Goal: Check status: Check status

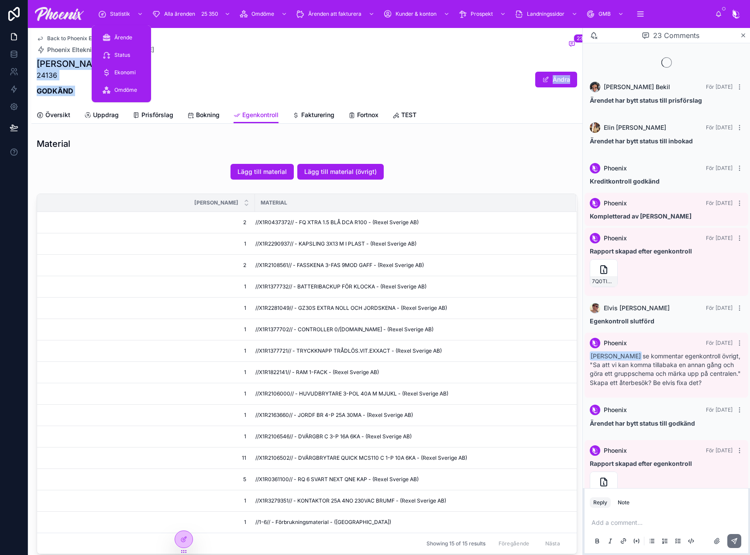
scroll to position [1088, 0]
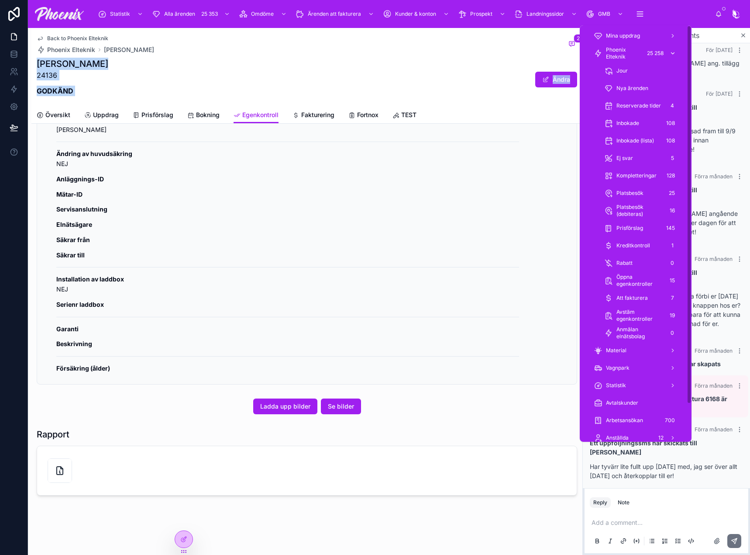
click at [637, 56] on span "Phoenix Elteknik" at bounding box center [623, 53] width 35 height 14
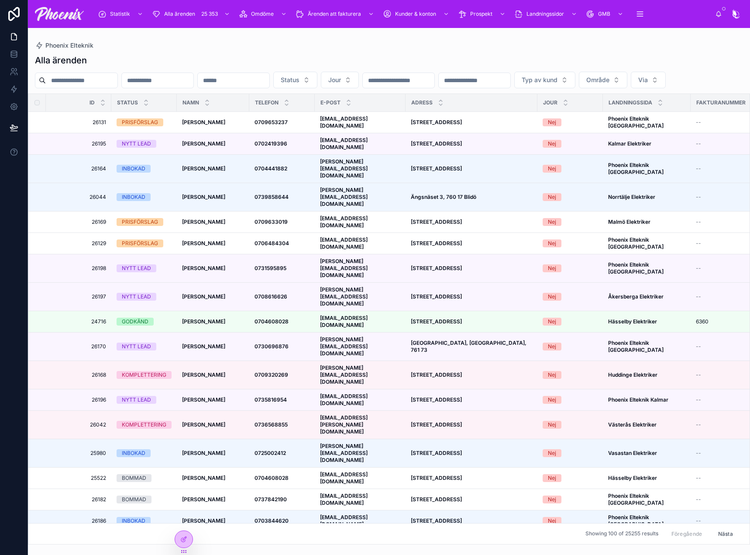
click at [96, 79] on input "text" at bounding box center [82, 80] width 72 height 12
paste input "*****"
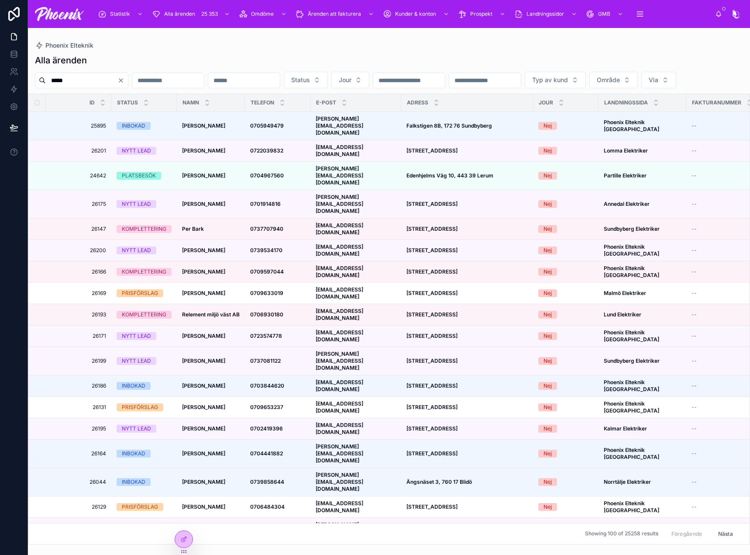
type input "*****"
click at [136, 62] on div "Alla ärenden" at bounding box center [389, 60] width 708 height 12
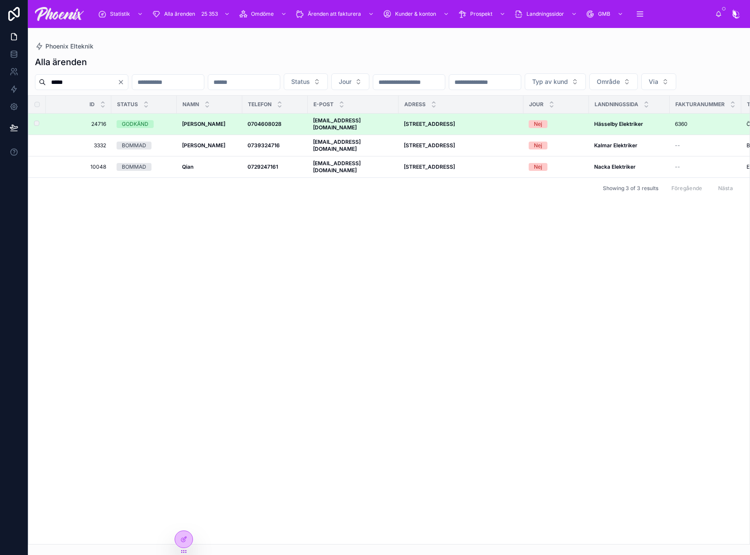
click at [138, 128] on div "GODKÄND" at bounding box center [135, 124] width 27 height 8
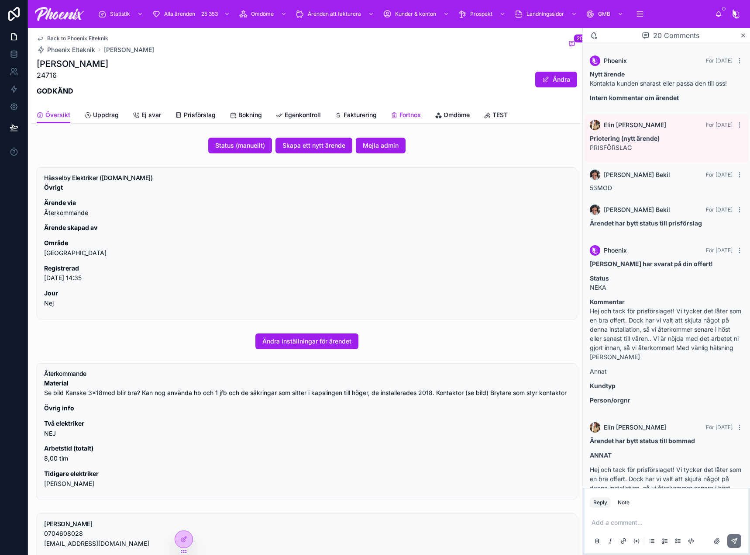
scroll to position [928, 0]
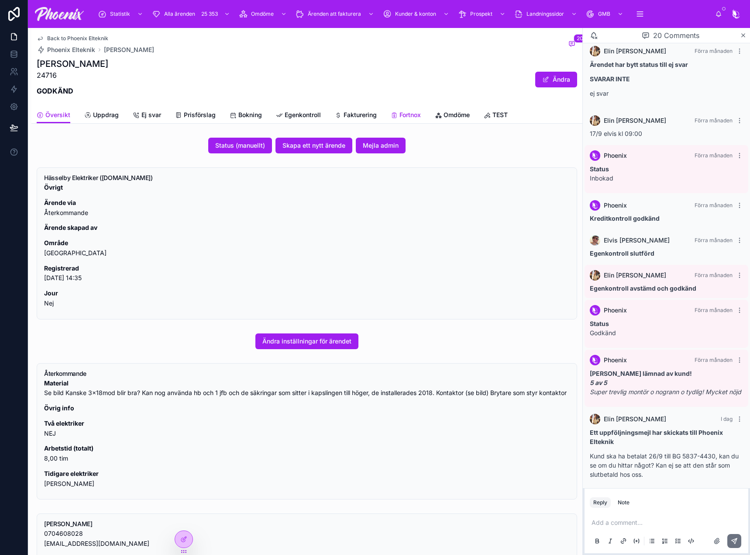
click at [397, 112] on div "Fortnox" at bounding box center [406, 114] width 30 height 9
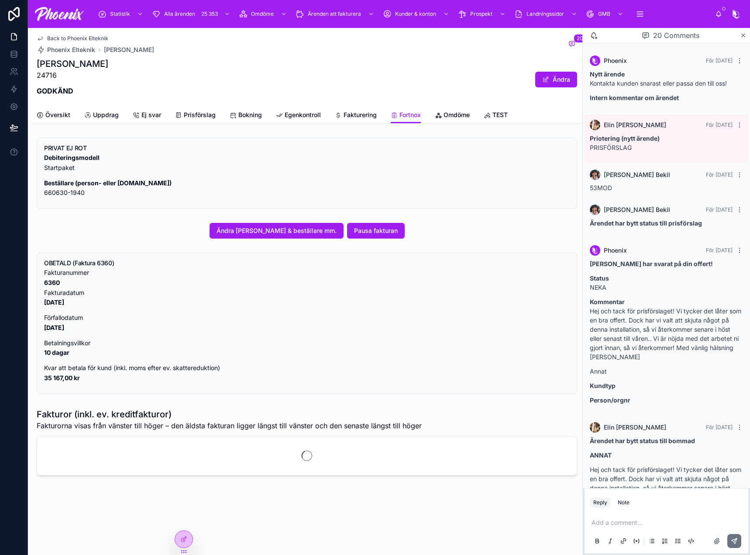
scroll to position [928, 0]
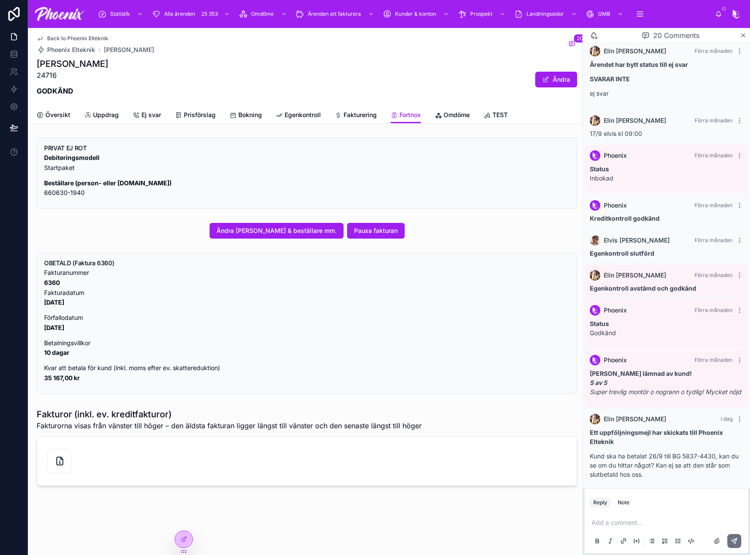
click at [48, 282] on strong "6360" at bounding box center [52, 282] width 16 height 7
copy strong "6360"
click at [71, 111] on div "Översikt Uppdrag Ej svar Prisförslag Bokning Egenkontroll Fakturering Fortnox O…" at bounding box center [307, 115] width 541 height 17
click at [65, 114] on span "Översikt" at bounding box center [57, 114] width 25 height 9
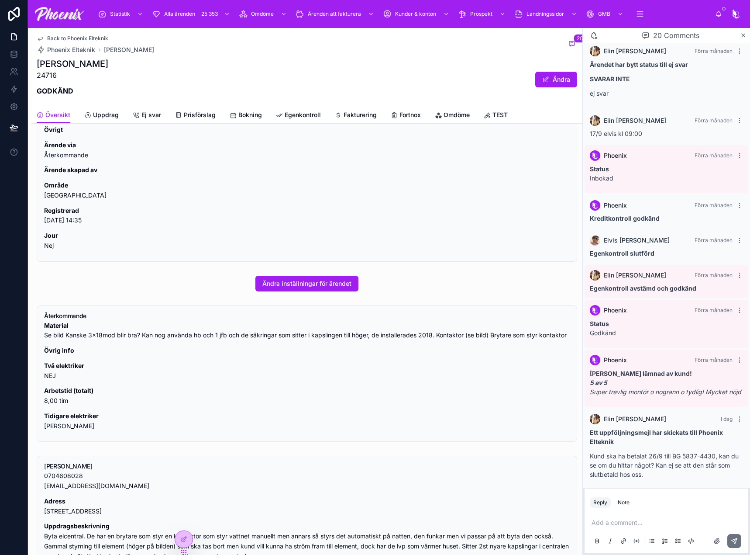
scroll to position [175, 0]
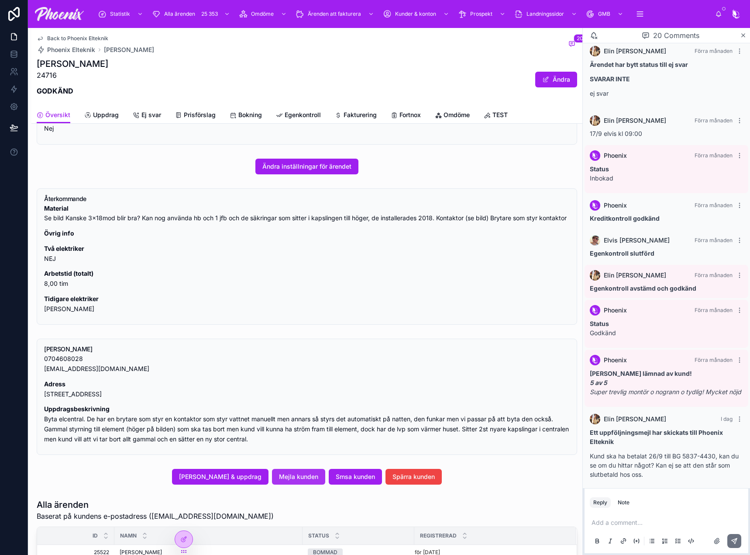
click at [309, 481] on span "Mejla kunden" at bounding box center [298, 476] width 39 height 9
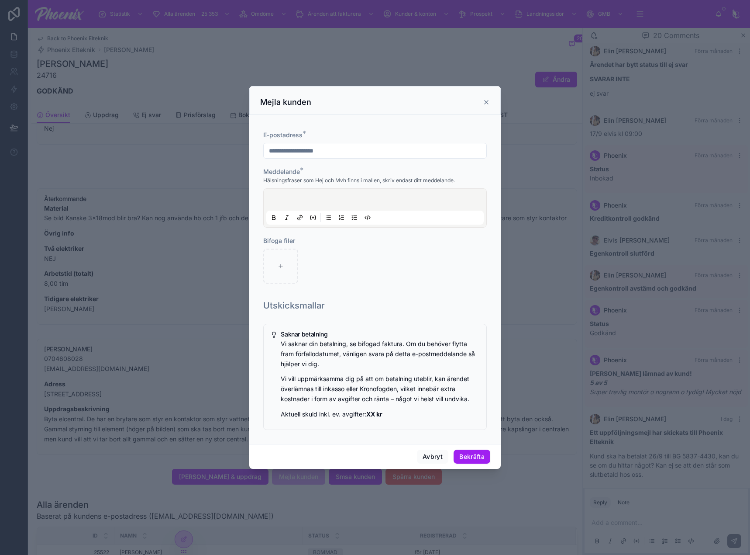
click at [323, 193] on div at bounding box center [374, 207] width 217 height 33
click at [328, 206] on div at bounding box center [374, 207] width 217 height 33
click at [342, 203] on div at bounding box center [374, 207] width 217 height 33
click at [435, 199] on p "**********" at bounding box center [376, 201] width 217 height 9
click at [480, 456] on button "Bekräfta" at bounding box center [472, 456] width 37 height 14
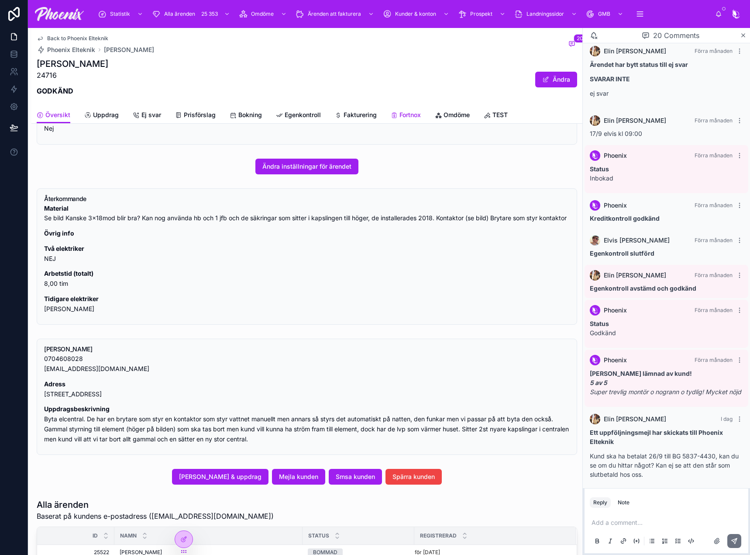
click at [411, 116] on span "Fortnox" at bounding box center [410, 114] width 21 height 9
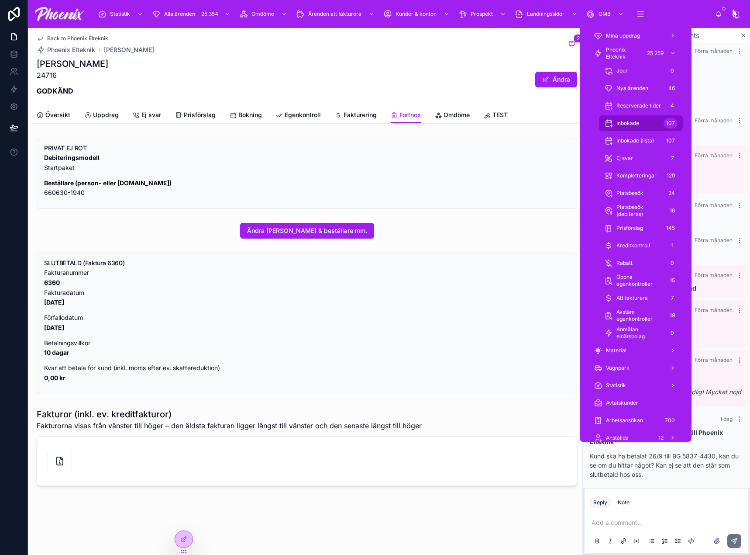
click at [661, 127] on div "Inbokade 107" at bounding box center [640, 123] width 73 height 14
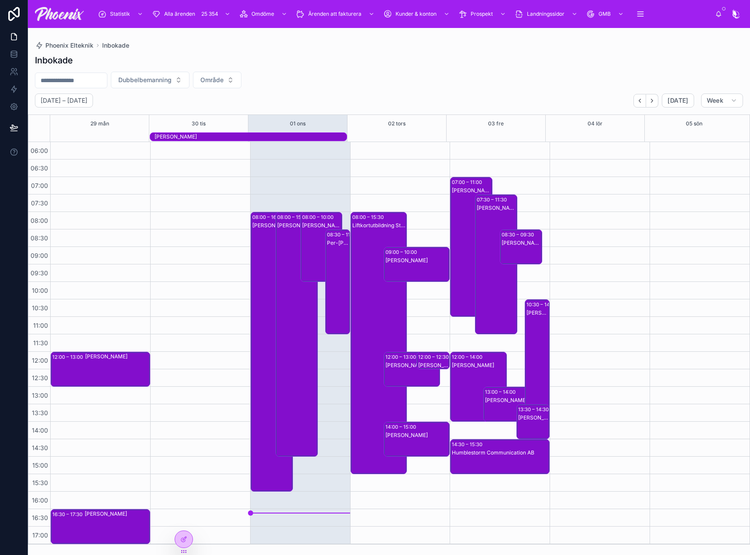
click at [370, 223] on div "Liftkortutbildning Sthlm ALLA" at bounding box center [379, 225] width 54 height 7
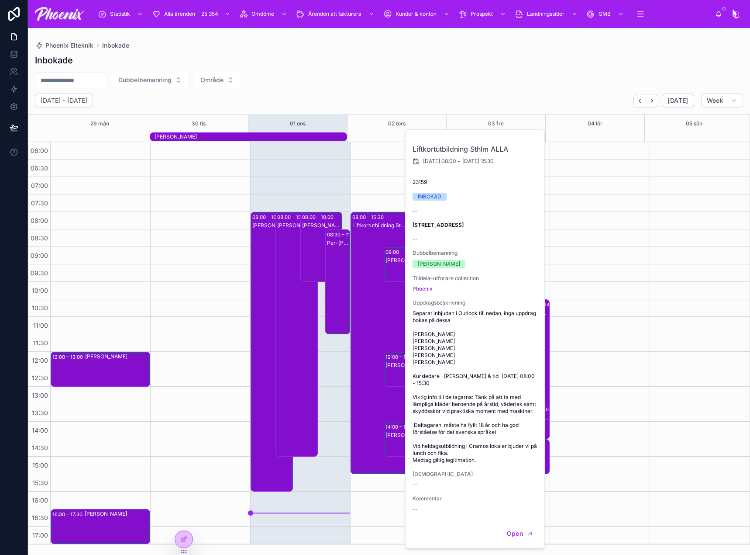
click at [393, 266] on div "[PERSON_NAME]" at bounding box center [418, 272] width 64 height 33
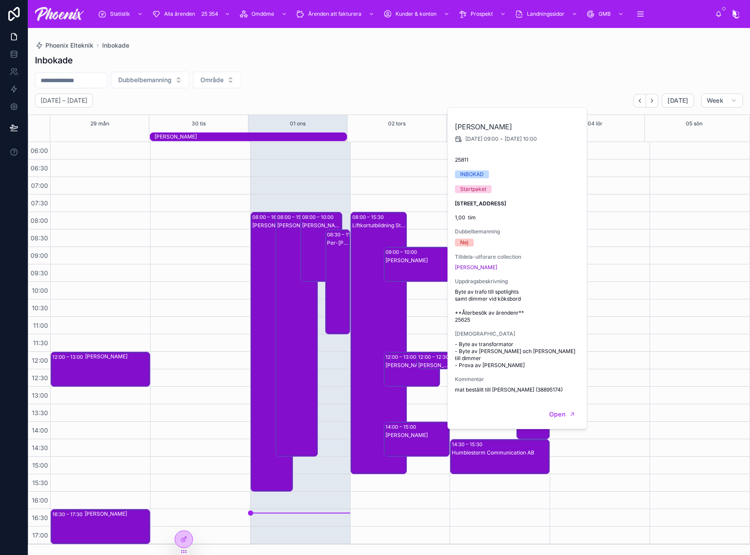
click at [393, 354] on div "12:00 – 13:00" at bounding box center [402, 356] width 33 height 9
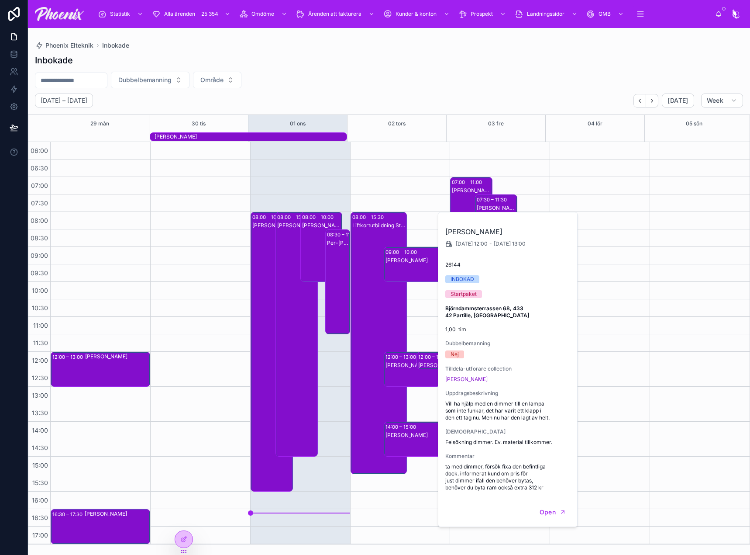
click at [404, 424] on div "14:00 – 15:00" at bounding box center [402, 426] width 33 height 9
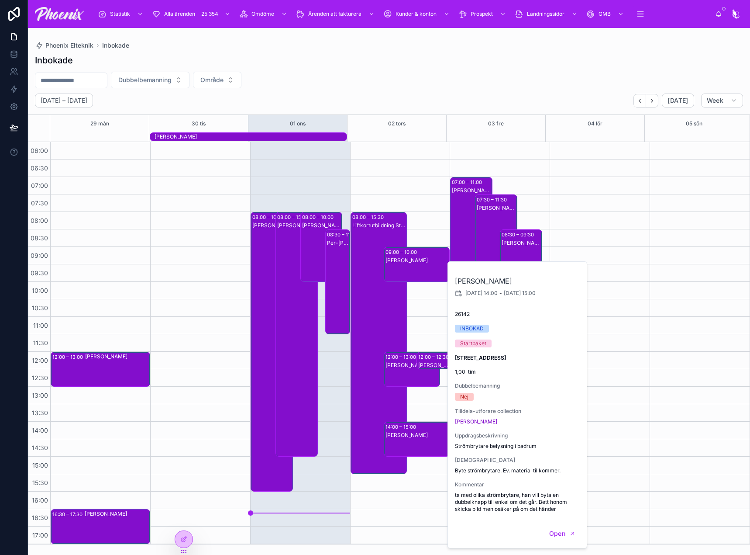
click at [356, 285] on div "Liftkortutbildning Sthlm ALLA" at bounding box center [379, 351] width 54 height 260
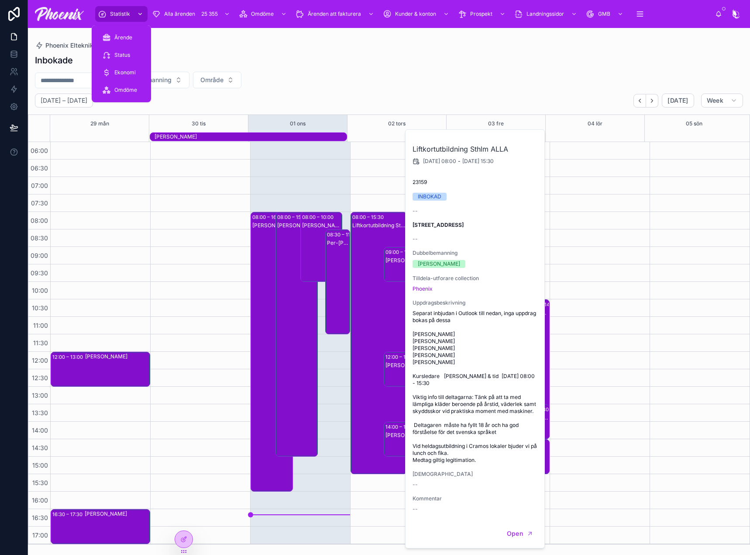
click at [128, 8] on div "Statistik" at bounding box center [121, 14] width 47 height 14
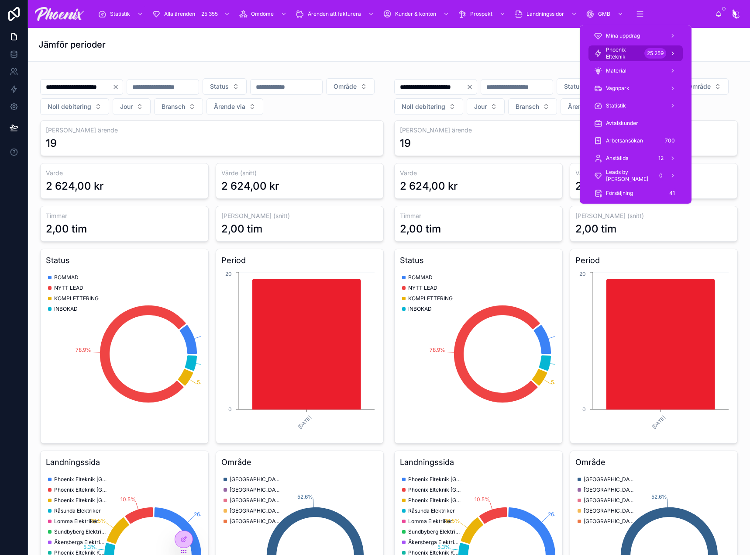
click at [638, 53] on span "Phoenix Elteknik" at bounding box center [623, 53] width 35 height 14
